Goal: Check status: Check status

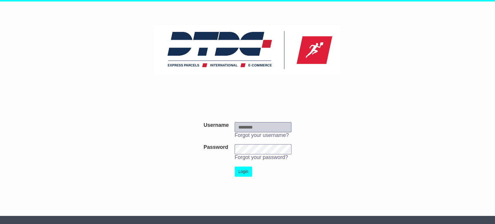
type input "***"
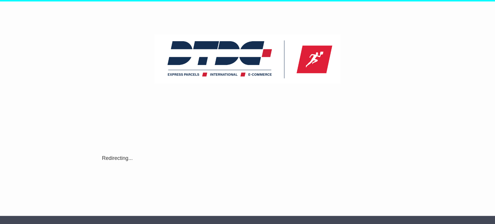
click at [250, 175] on div "Username Username *** Forgot your username? Password Password Forgot your passw…" at bounding box center [247, 153] width 297 height 99
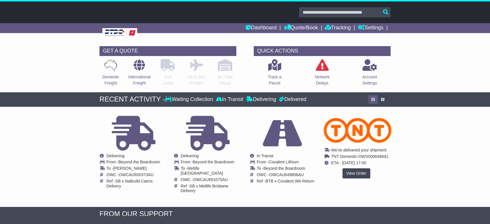
scroll to position [104, 0]
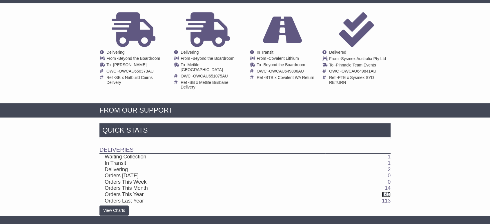
click at [386, 192] on link "145" at bounding box center [386, 195] width 9 height 6
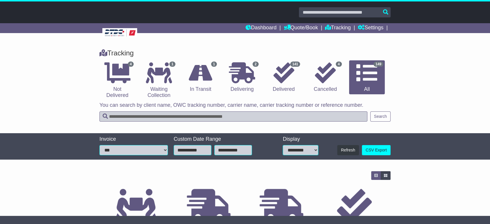
click at [259, 115] on input "text" at bounding box center [234, 116] width 268 height 10
type input "****"
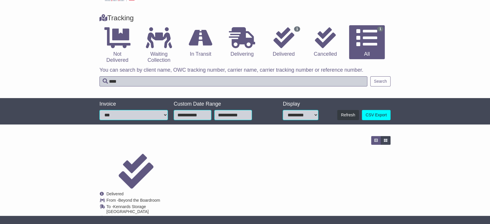
scroll to position [62, 0]
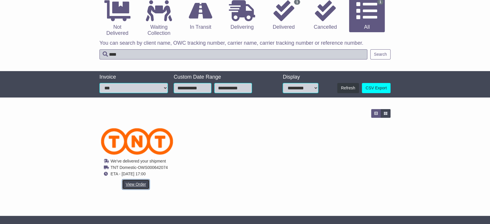
click at [137, 182] on link "View Order" at bounding box center [136, 184] width 28 height 10
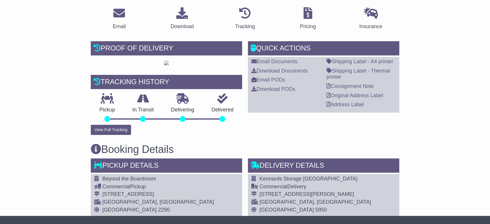
scroll to position [32, 0]
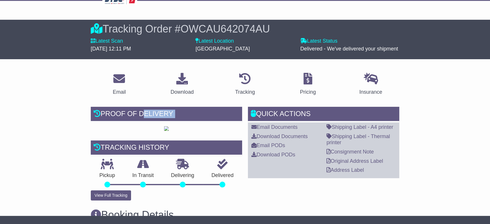
drag, startPoint x: 142, startPoint y: 120, endPoint x: 212, endPoint y: 146, distance: 74.8
click at [212, 131] on div "Proof of Delivery" at bounding box center [166, 119] width 151 height 25
click at [212, 132] on div at bounding box center [166, 128] width 151 height 6
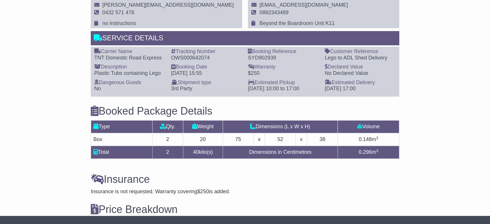
scroll to position [322, 0]
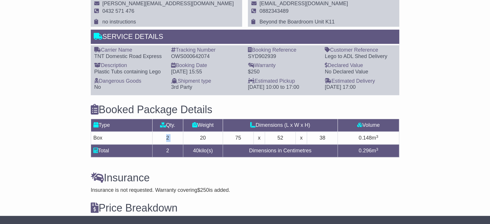
drag, startPoint x: 164, startPoint y: 158, endPoint x: 198, endPoint y: 162, distance: 35.0
click at [198, 144] on tr "Box 2 20 75 x 52 x 38 0.148 m 3" at bounding box center [245, 138] width 308 height 13
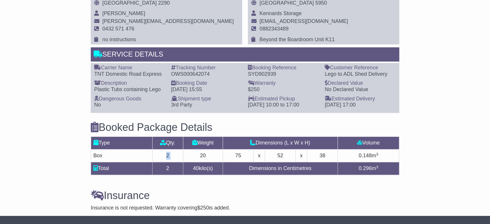
scroll to position [290, 0]
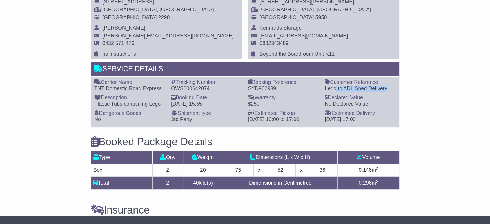
drag, startPoint x: 335, startPoint y: 108, endPoint x: 443, endPoint y: 108, distance: 107.9
click at [443, 108] on div "Email Download Tracking Pricing Insurance" at bounding box center [245, 66] width 490 height 513
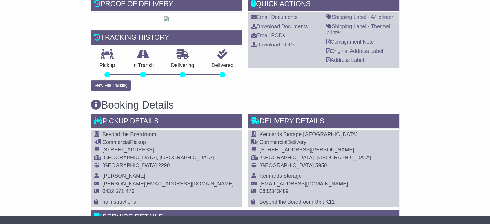
scroll to position [131, 0]
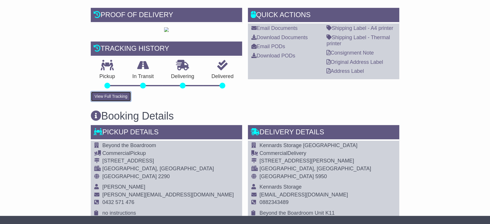
click at [113, 102] on button "View Full Tracking" at bounding box center [111, 96] width 40 height 10
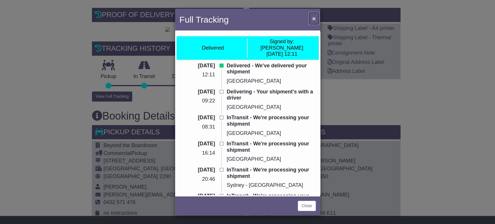
click at [315, 22] on button "×" at bounding box center [313, 18] width 9 height 12
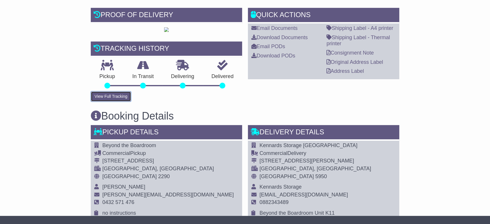
scroll to position [196, 0]
